Goal: Obtain resource: Obtain resource

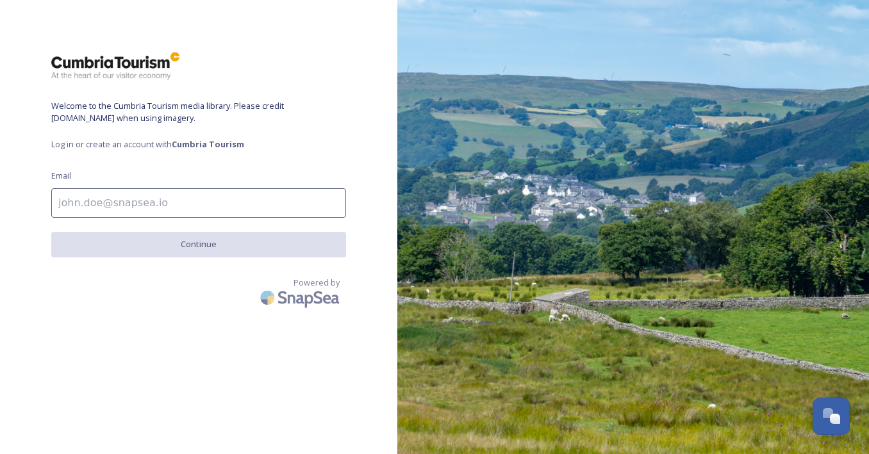
click at [238, 204] on input at bounding box center [198, 202] width 295 height 29
click at [244, 206] on input at bounding box center [198, 202] width 295 height 29
type input "[PERSON_NAME][EMAIL_ADDRESS][DOMAIN_NAME]"
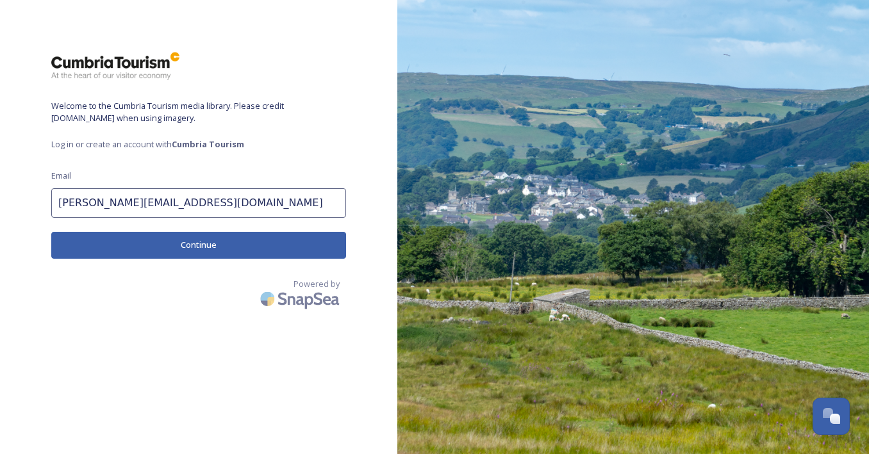
click at [135, 267] on div "Welcome to the Cumbria Tourism media library. Please credit [DOMAIN_NAME] when …" at bounding box center [198, 227] width 397 height 352
click at [135, 247] on button "Continue" at bounding box center [198, 245] width 295 height 26
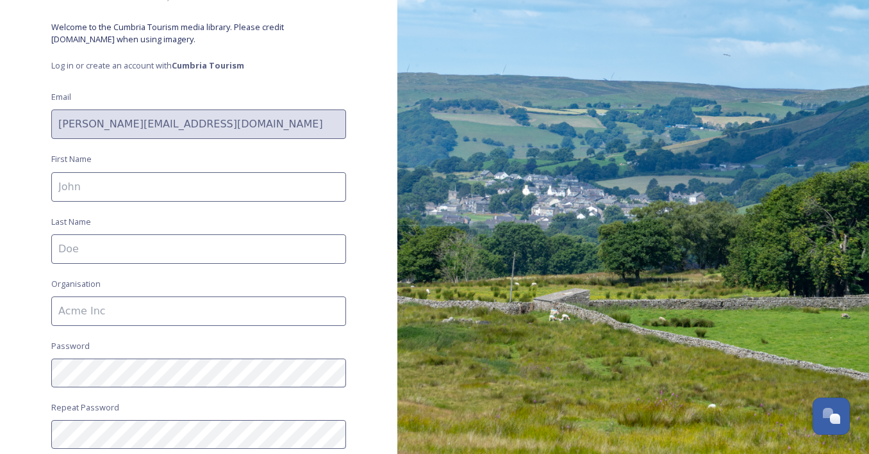
scroll to position [79, 0]
click at [121, 184] on input at bounding box center [198, 186] width 295 height 29
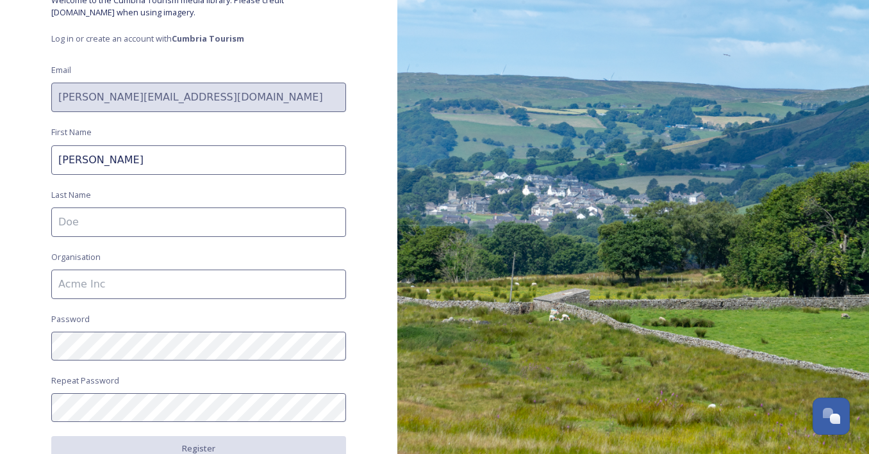
type input "[PERSON_NAME]"
click at [181, 236] on div "Welcome to the Cumbria Tourism media library. Please credit [DOMAIN_NAME] when …" at bounding box center [198, 122] width 397 height 352
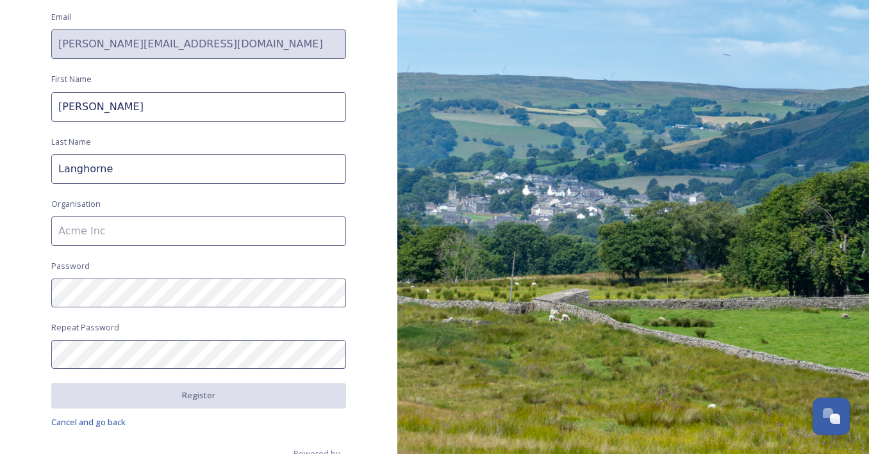
scroll to position [163, 0]
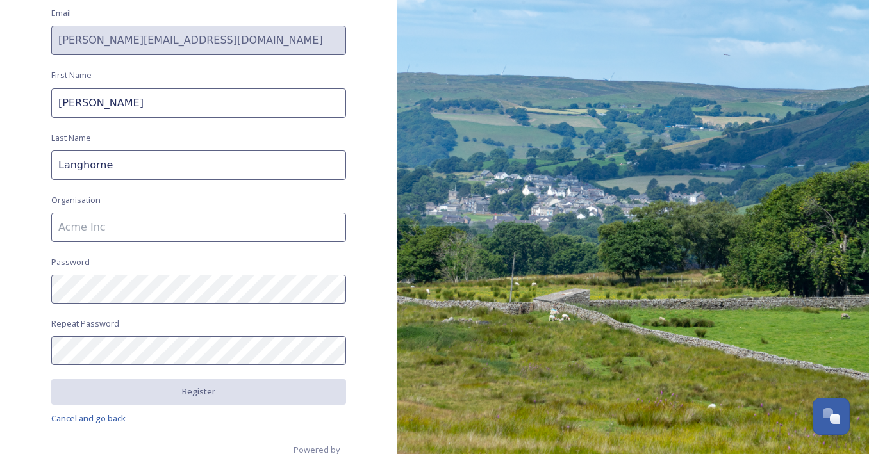
type input "Langhorne"
click at [125, 220] on input at bounding box center [198, 227] width 295 height 29
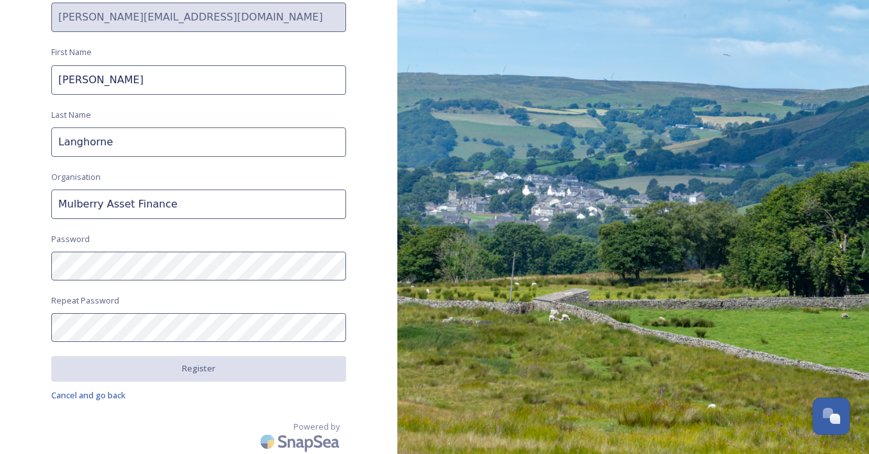
type input "Mulberry Asset Finance"
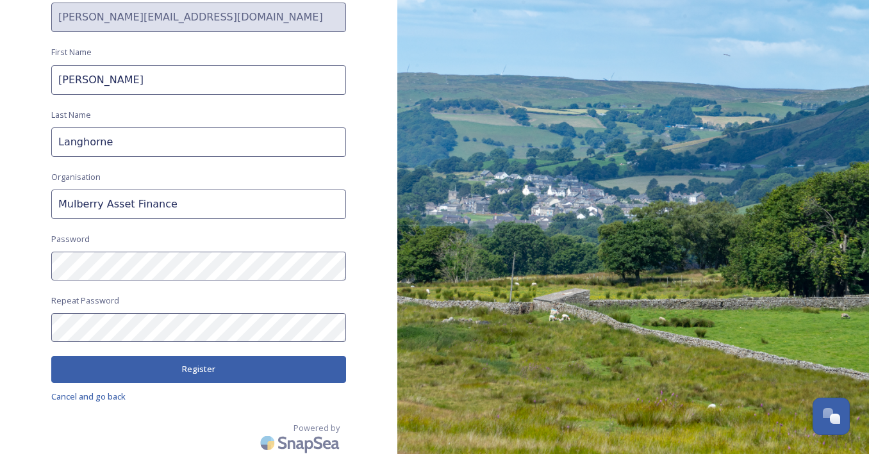
click at [103, 366] on button "Register" at bounding box center [198, 369] width 295 height 26
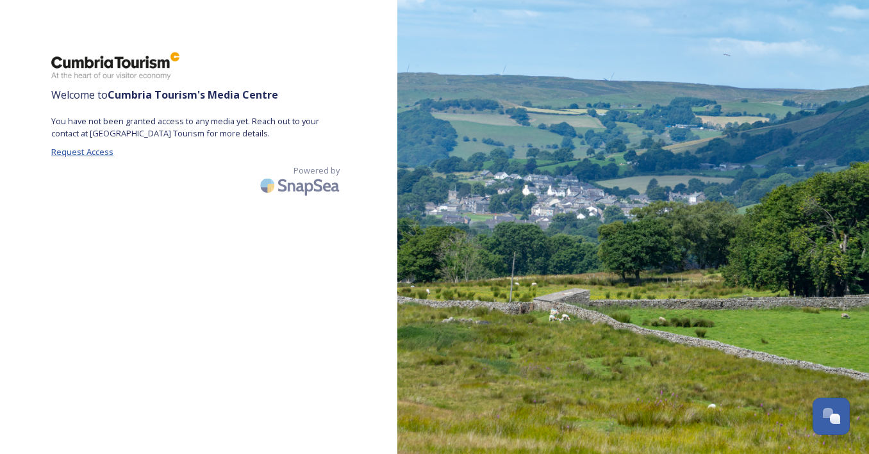
click at [79, 153] on span "Request Access" at bounding box center [82, 152] width 62 height 12
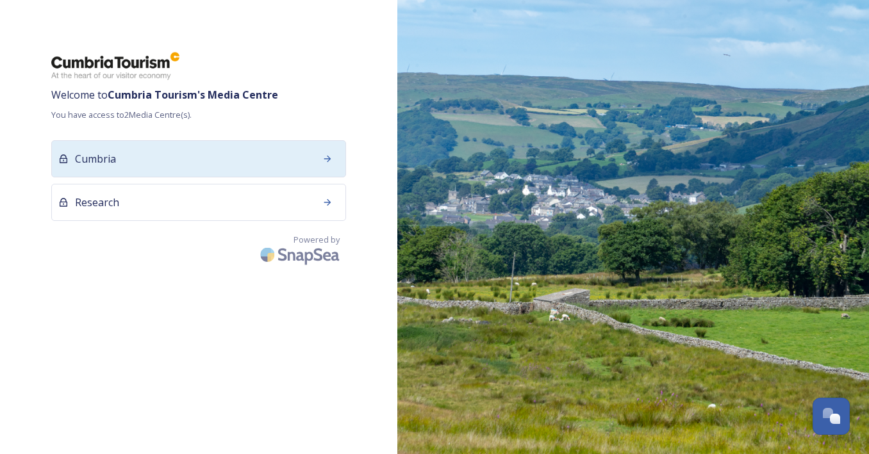
click at [251, 168] on div "Cumbria" at bounding box center [198, 158] width 295 height 37
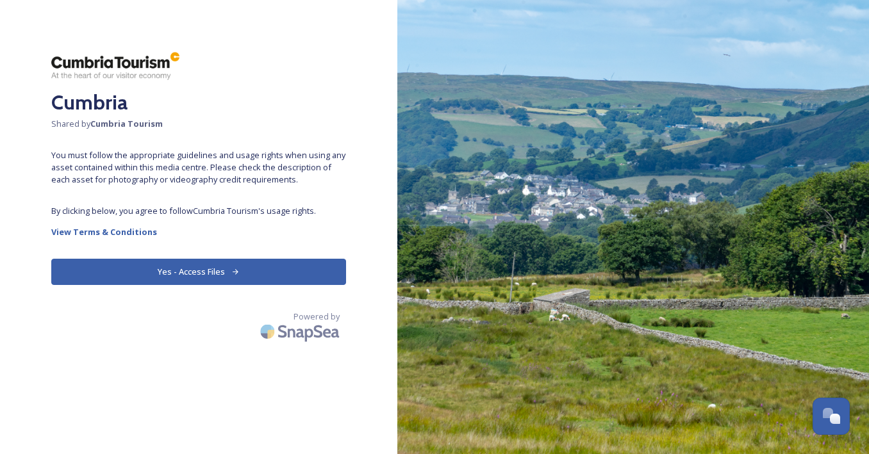
click at [201, 268] on button "Yes - Access Files" at bounding box center [198, 272] width 295 height 26
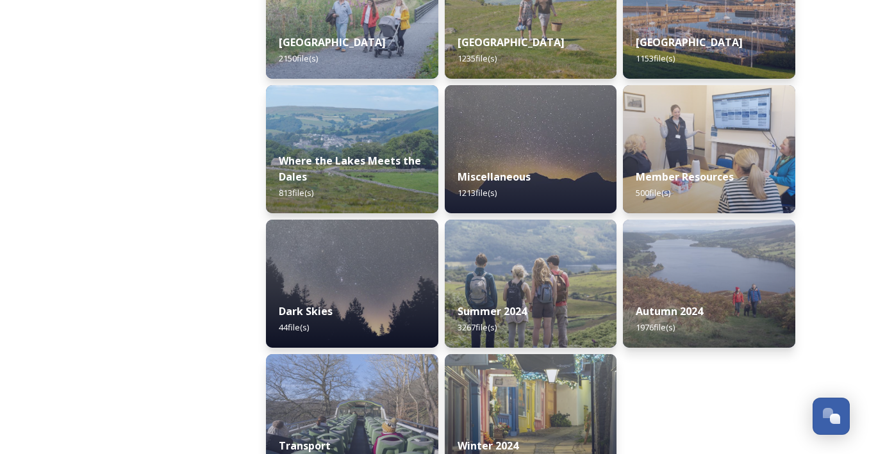
scroll to position [391, 0]
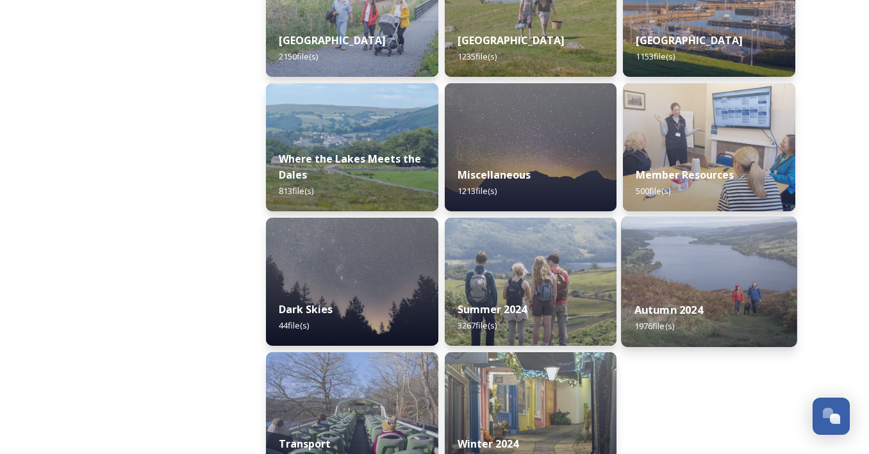
click at [724, 276] on img at bounding box center [710, 282] width 176 height 131
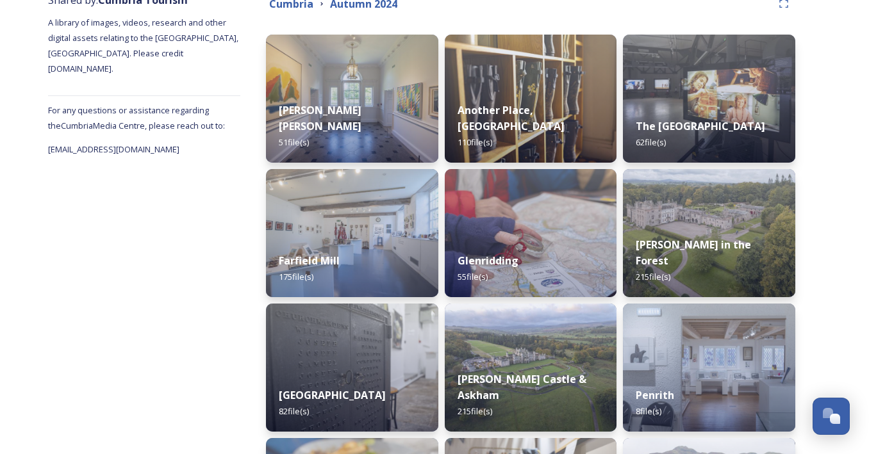
scroll to position [168, 0]
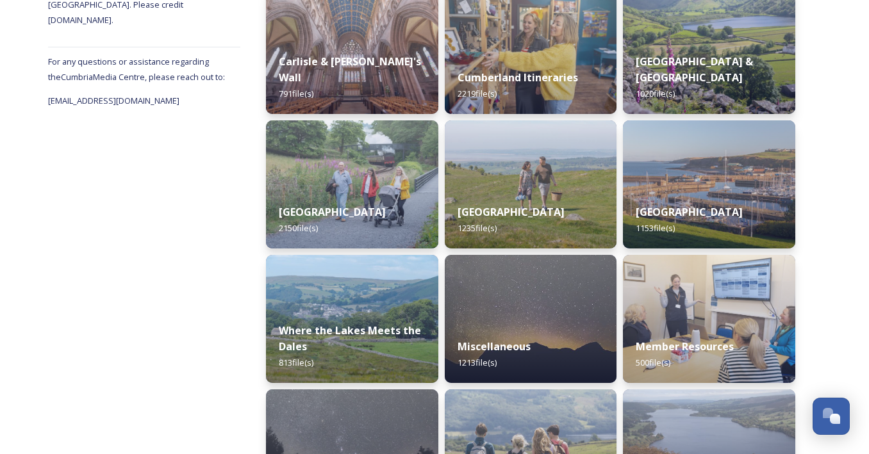
scroll to position [221, 0]
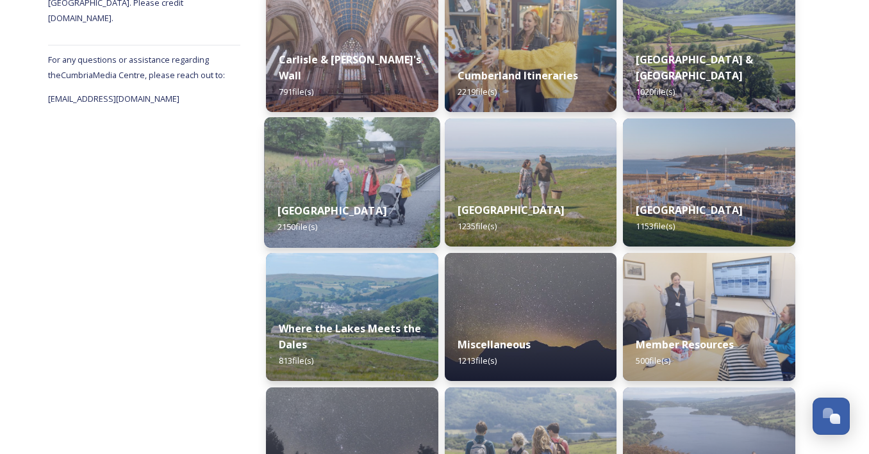
click at [377, 201] on div "Lake District 2150 file(s)" at bounding box center [352, 219] width 176 height 58
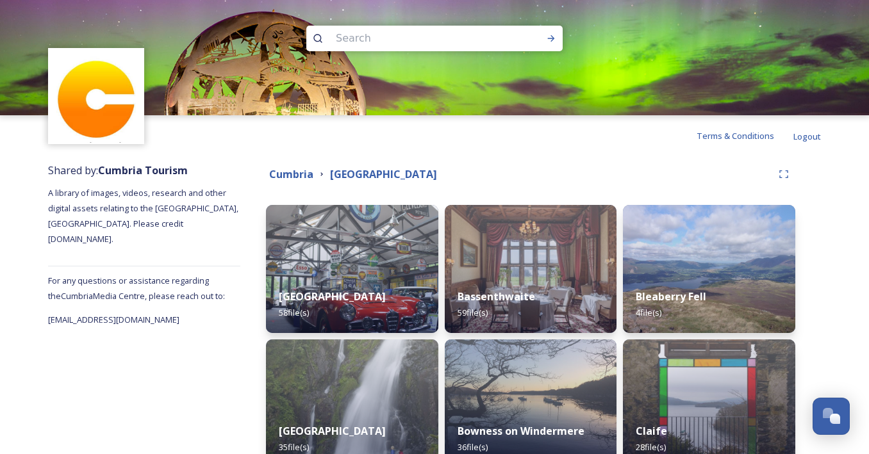
click at [347, 28] on input at bounding box center [417, 38] width 176 height 28
type input "winter"
click at [557, 41] on div "Run Search" at bounding box center [550, 38] width 23 height 23
